Goal: Information Seeking & Learning: Check status

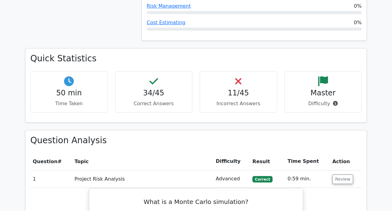
scroll to position [692, 0]
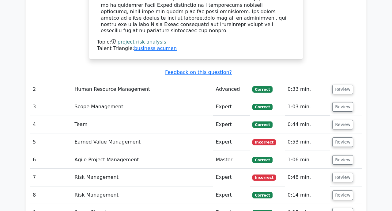
scroll to position [1109, 0]
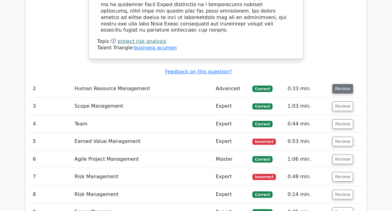
click at [340, 84] on button "Review" at bounding box center [342, 88] width 21 height 9
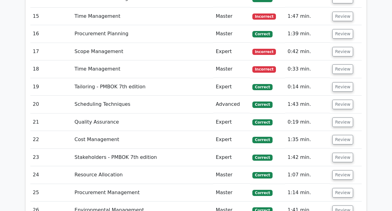
scroll to position [1674, 0]
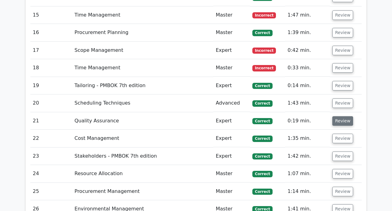
click at [344, 116] on button "Review" at bounding box center [342, 120] width 21 height 9
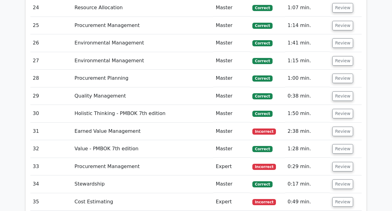
scroll to position [2115, 0]
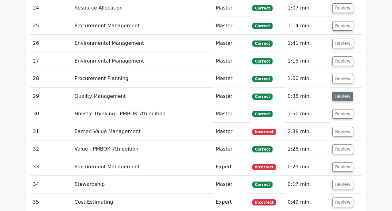
click at [343, 92] on button "Review" at bounding box center [342, 96] width 21 height 9
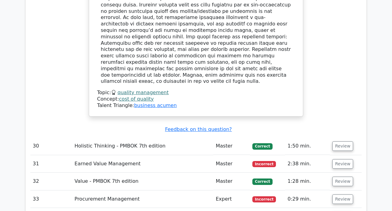
scroll to position [2378, 0]
click at [344, 159] on button "Review" at bounding box center [342, 163] width 21 height 9
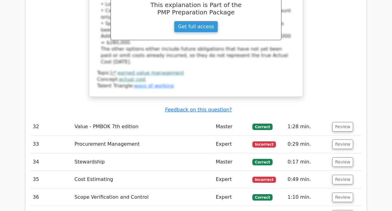
scroll to position [2746, 0]
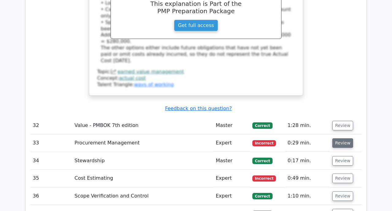
click at [333, 138] on button "Review" at bounding box center [342, 142] width 21 height 9
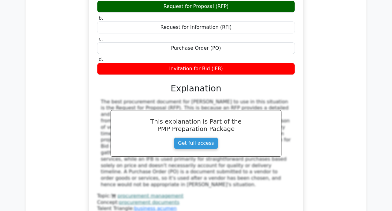
scroll to position [2951, 0]
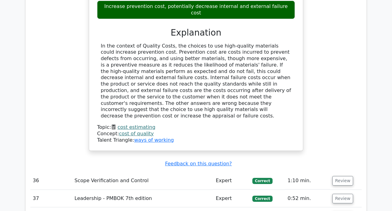
scroll to position [3333, 0]
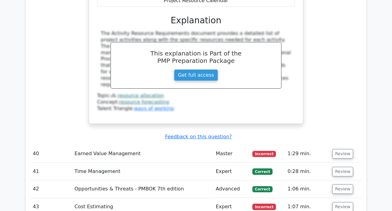
scroll to position [3677, 0]
click at [340, 201] on button "Review" at bounding box center [342, 205] width 21 height 9
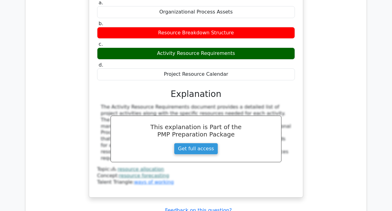
scroll to position [3602, 0]
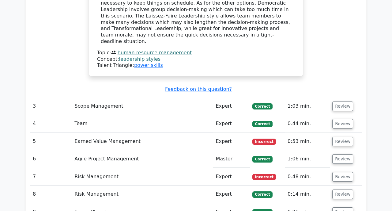
scroll to position [1372, 0]
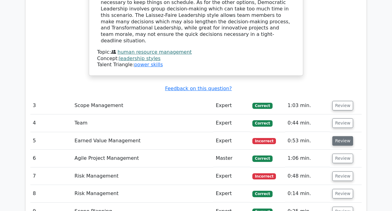
click at [345, 136] on button "Review" at bounding box center [342, 140] width 21 height 9
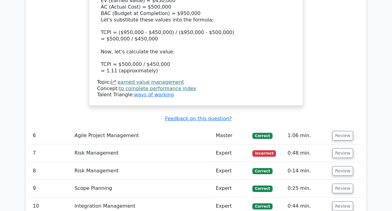
scroll to position [1775, 0]
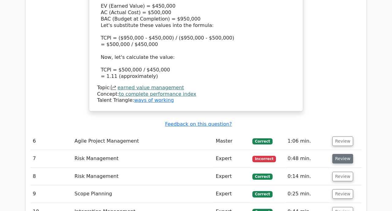
click at [334, 154] on button "Review" at bounding box center [342, 158] width 21 height 9
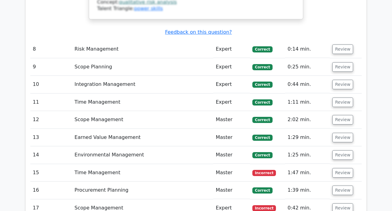
scroll to position [2245, 0]
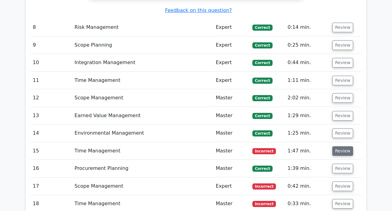
click at [343, 146] on button "Review" at bounding box center [342, 150] width 21 height 9
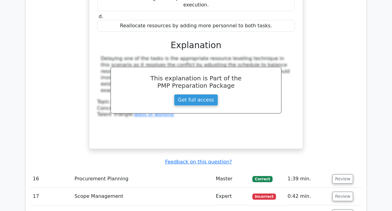
scroll to position [2511, 0]
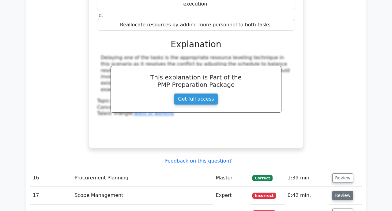
click at [344, 190] on button "Review" at bounding box center [342, 194] width 21 height 9
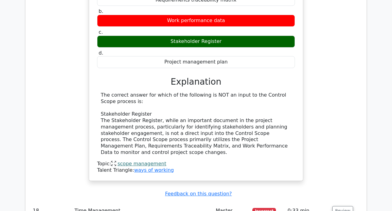
scroll to position [2756, 0]
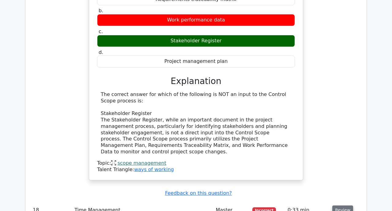
click at [344, 205] on button "Review" at bounding box center [342, 209] width 21 height 9
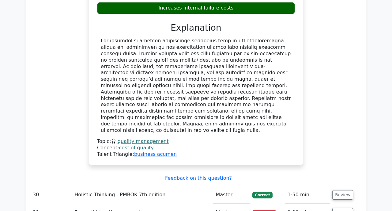
scroll to position [3840, 0]
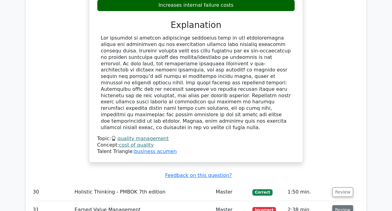
click at [343, 205] on button "Review" at bounding box center [342, 209] width 21 height 9
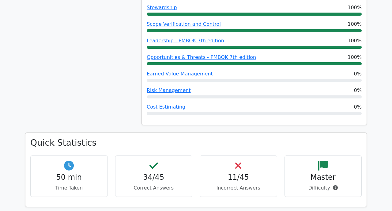
scroll to position [607, 0]
